Goal: Register for event/course

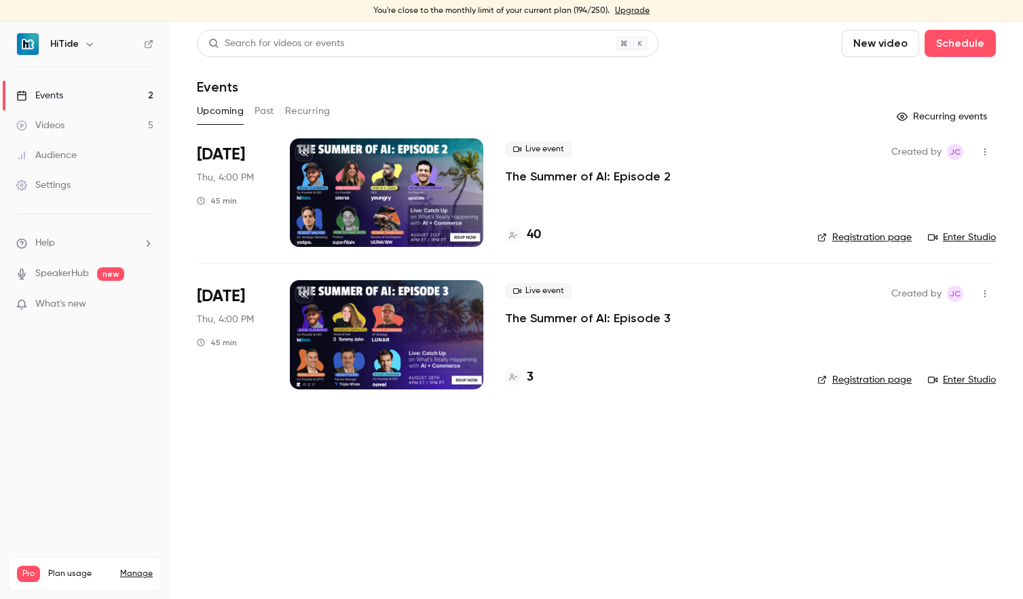
click at [544, 176] on p "The Summer of AI: Episode 2" at bounding box center [588, 176] width 166 height 16
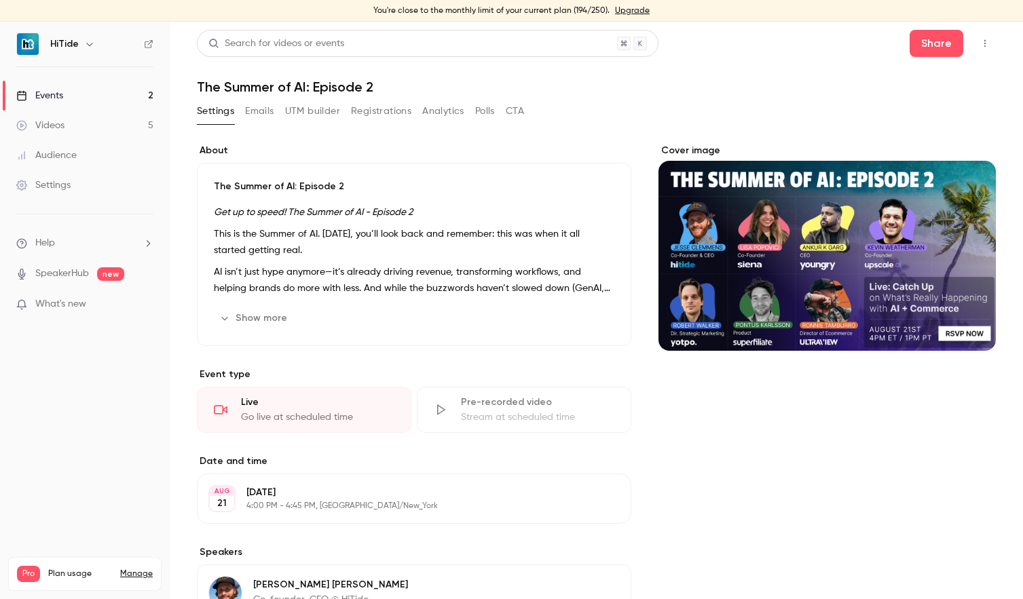
click at [358, 109] on button "Registrations" at bounding box center [381, 111] width 60 height 22
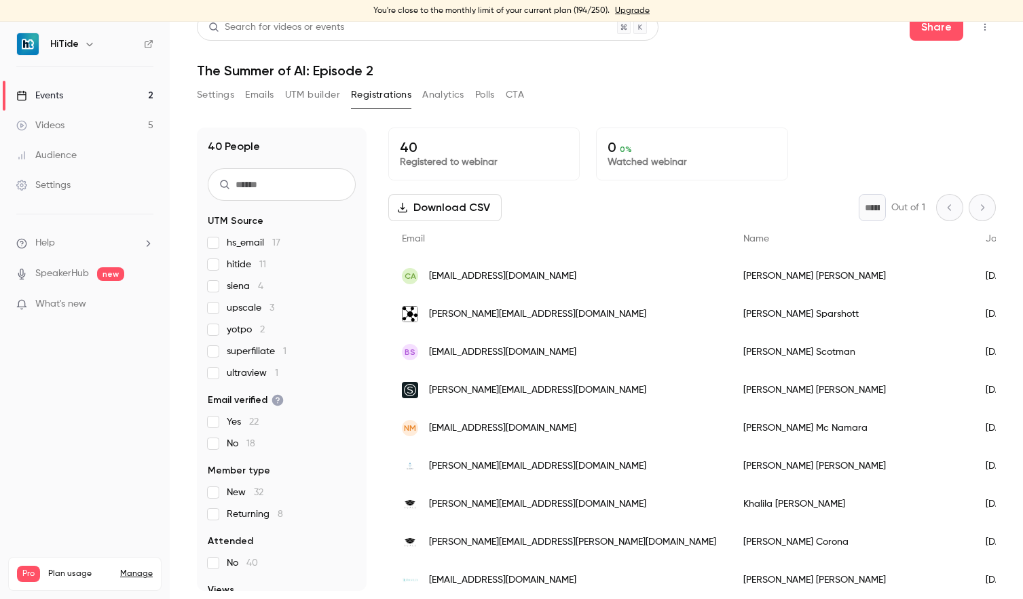
click at [105, 102] on link "Events 2" at bounding box center [85, 96] width 170 height 30
